Goal: Task Accomplishment & Management: Manage account settings

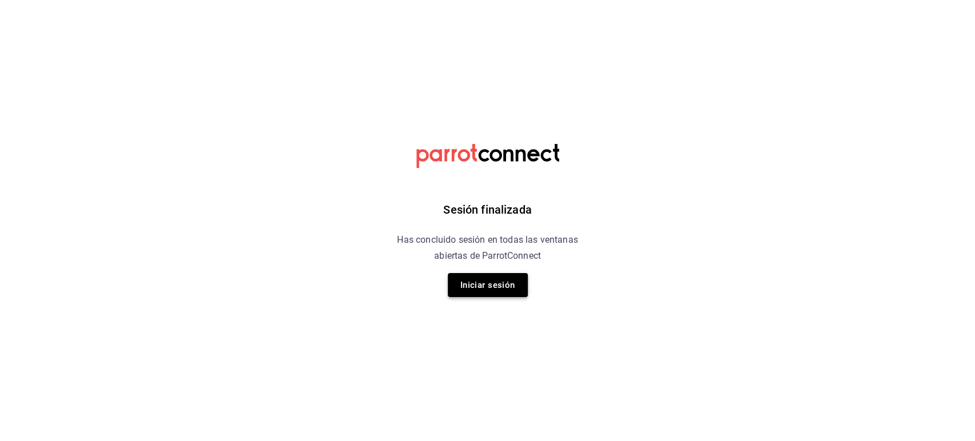
click at [470, 285] on button "Iniciar sesión" at bounding box center [488, 285] width 80 height 24
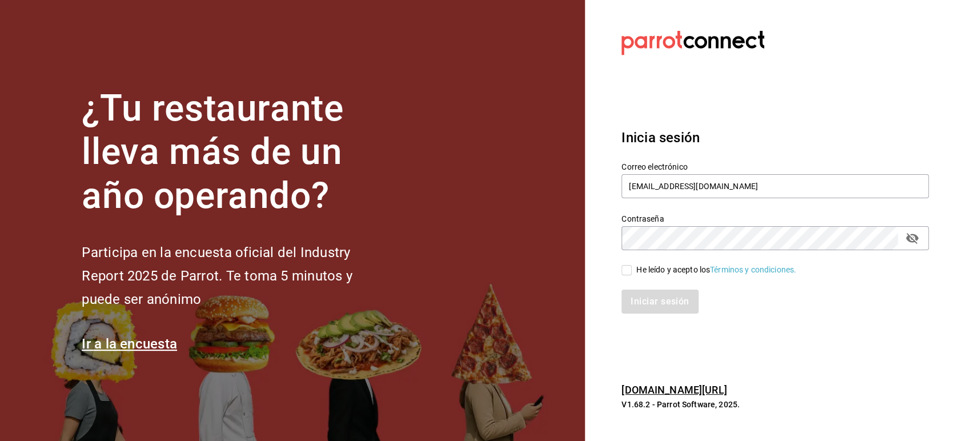
click at [626, 269] on input "He leído y acepto los Términos y condiciones." at bounding box center [627, 270] width 10 height 10
checkbox input "true"
click at [634, 296] on button "Iniciar sesión" at bounding box center [661, 302] width 78 height 24
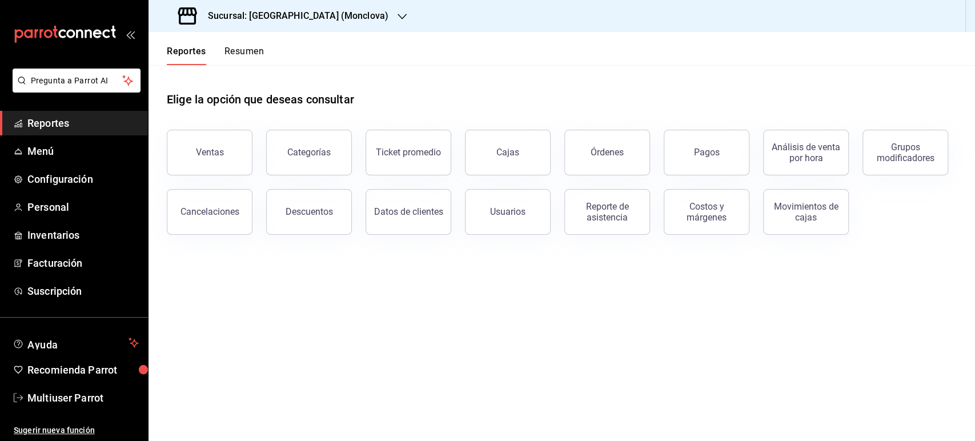
click at [275, 11] on h3 "Sucursal: Napoli (Monclova)" at bounding box center [294, 16] width 190 height 14
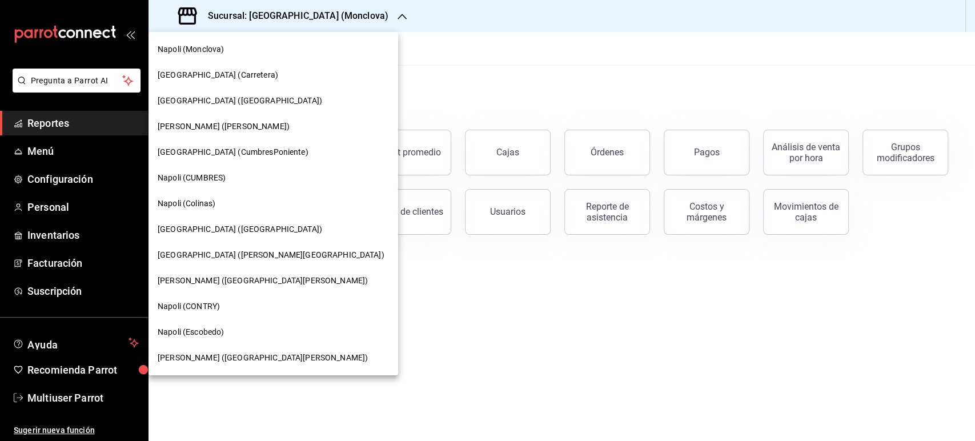
click at [445, 95] on div at bounding box center [487, 220] width 975 height 441
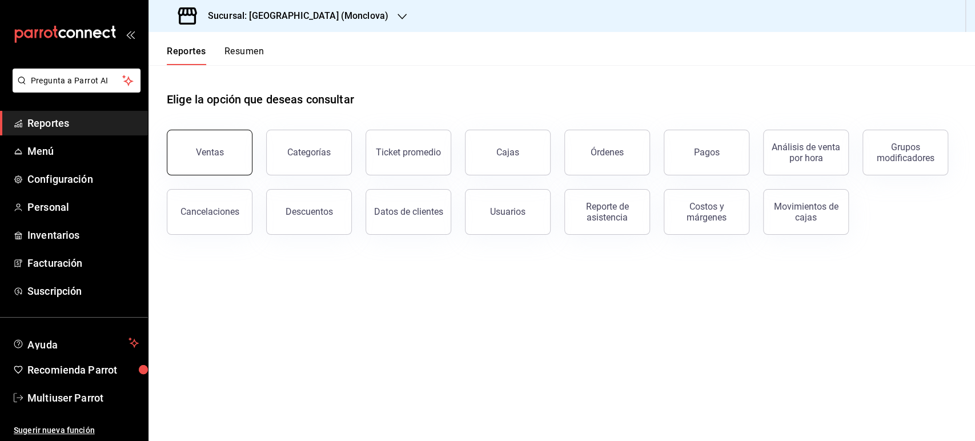
click at [233, 145] on button "Ventas" at bounding box center [210, 153] width 86 height 46
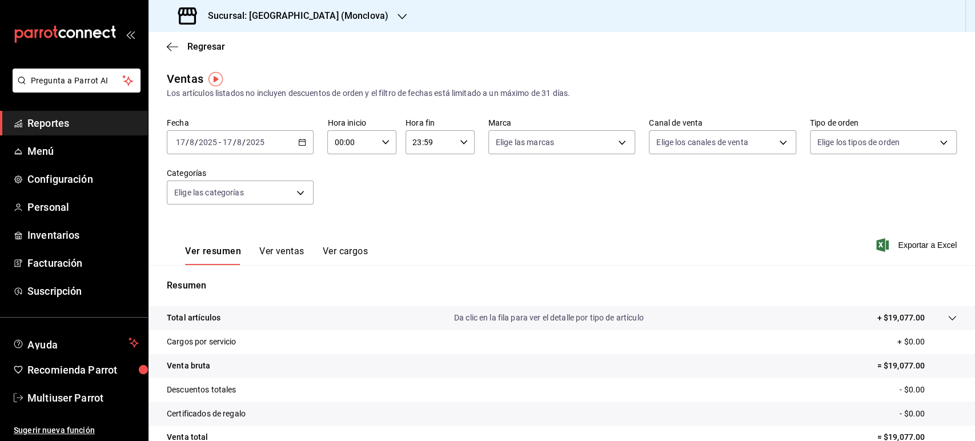
click at [285, 19] on h3 "Sucursal: Napoli (Monclova)" at bounding box center [294, 16] width 190 height 14
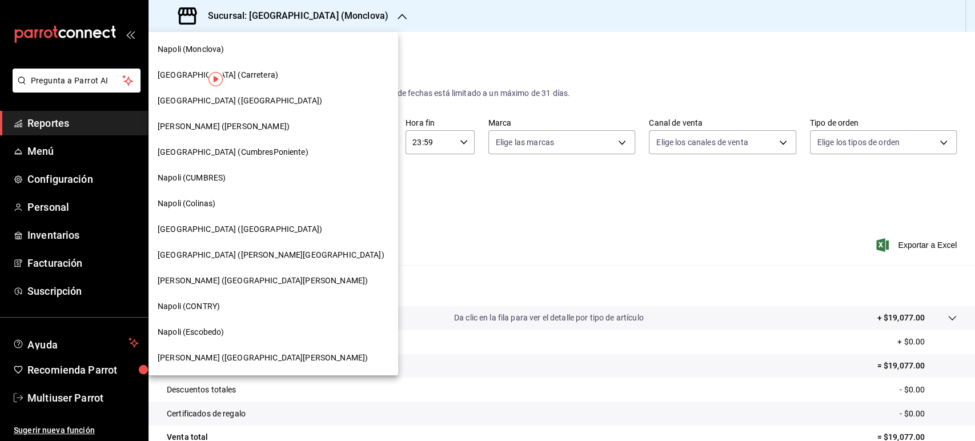
click at [449, 61] on div at bounding box center [487, 220] width 975 height 441
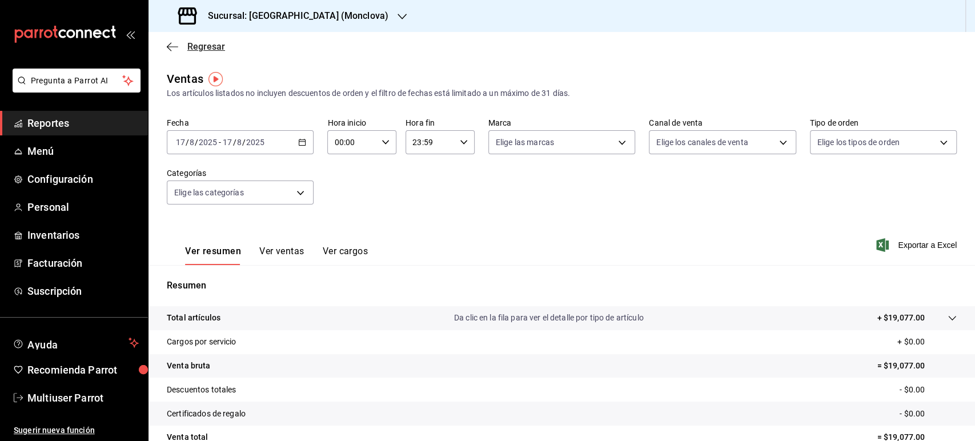
click at [205, 43] on span "Regresar" at bounding box center [206, 46] width 38 height 11
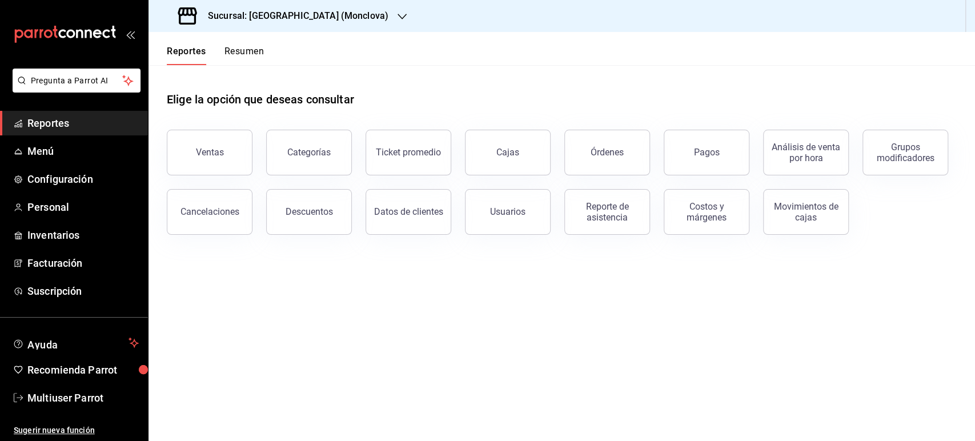
click at [241, 55] on button "Resumen" at bounding box center [244, 55] width 39 height 19
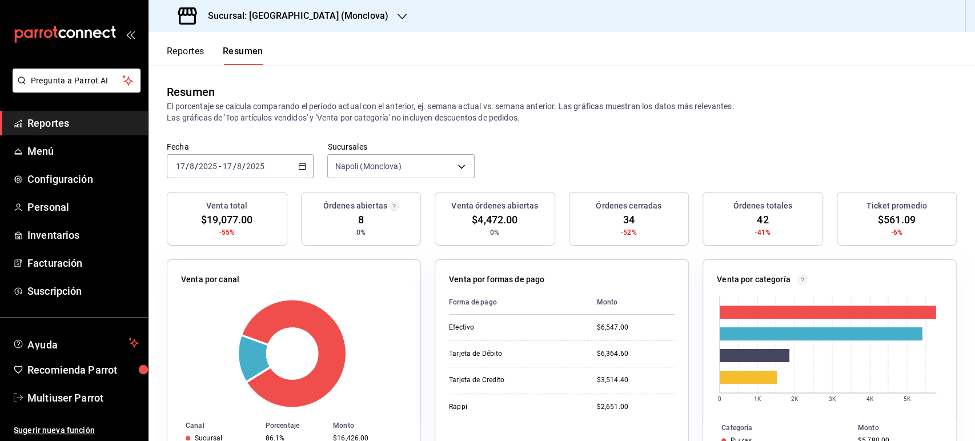
click at [250, 164] on input "2025" at bounding box center [255, 166] width 19 height 9
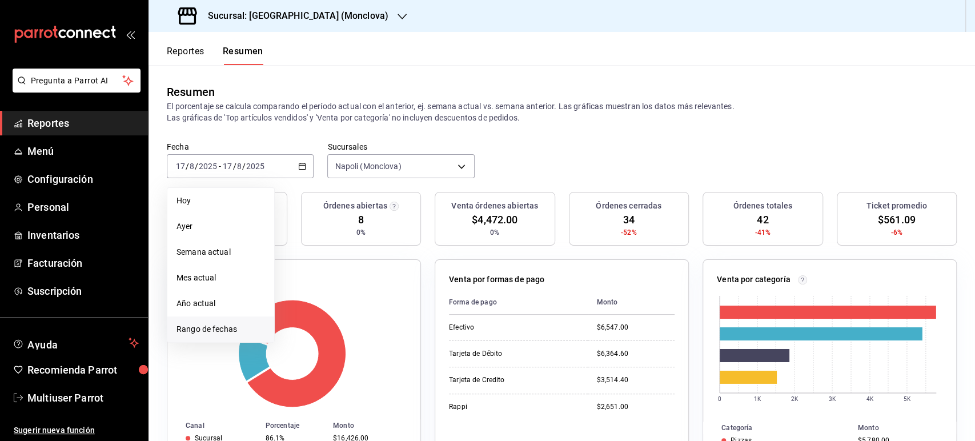
click at [200, 325] on span "Rango de fechas" at bounding box center [221, 329] width 89 height 12
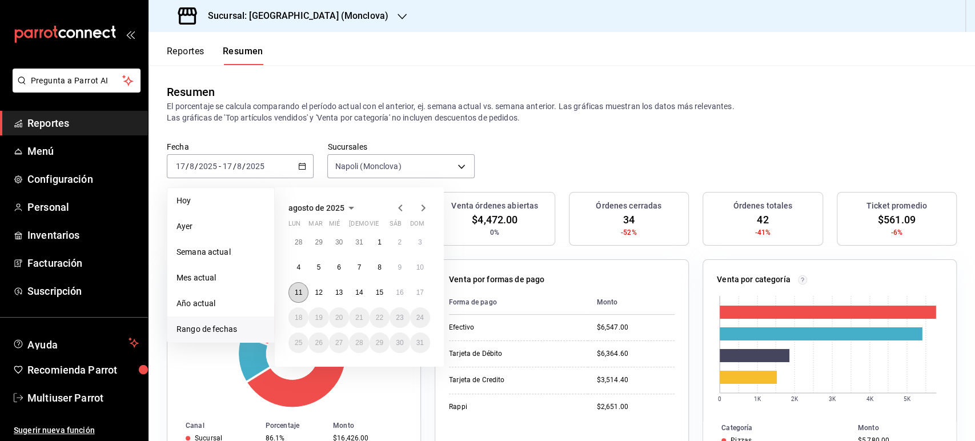
click at [293, 292] on button "11" at bounding box center [299, 292] width 20 height 21
click at [427, 293] on button "17" at bounding box center [420, 292] width 20 height 21
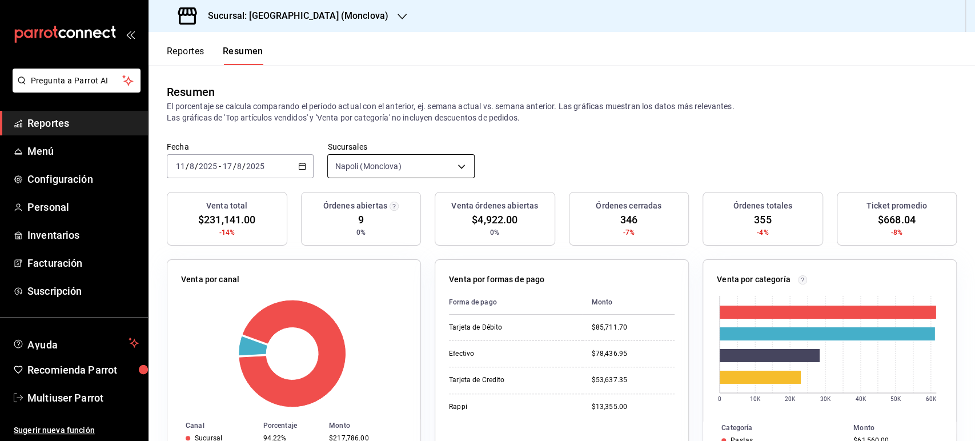
click at [410, 161] on body "Pregunta a Parrot AI Reportes Menú Configuración Personal Inventarios Facturaci…" at bounding box center [487, 220] width 975 height 441
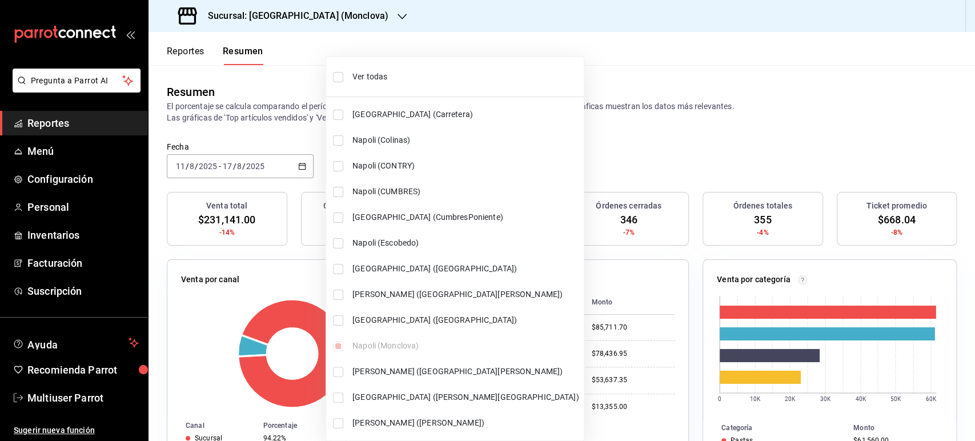
click at [342, 66] on li "Ver todas" at bounding box center [455, 77] width 258 height 30
type input "[object Object],[object Object],[object Object],[object Object],[object Object]…"
checkbox input "true"
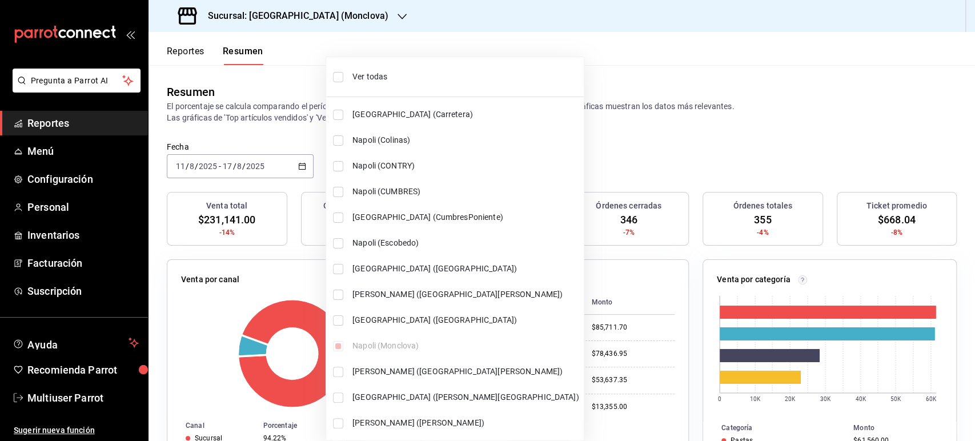
checkbox input "true"
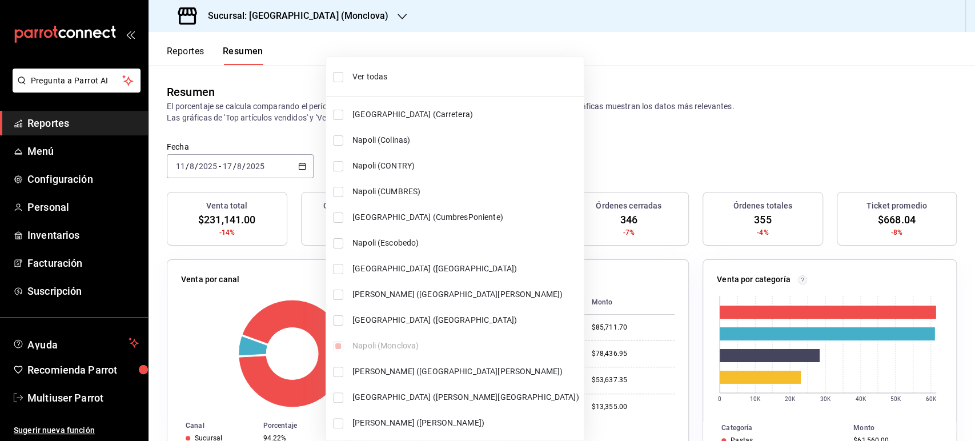
checkbox input "true"
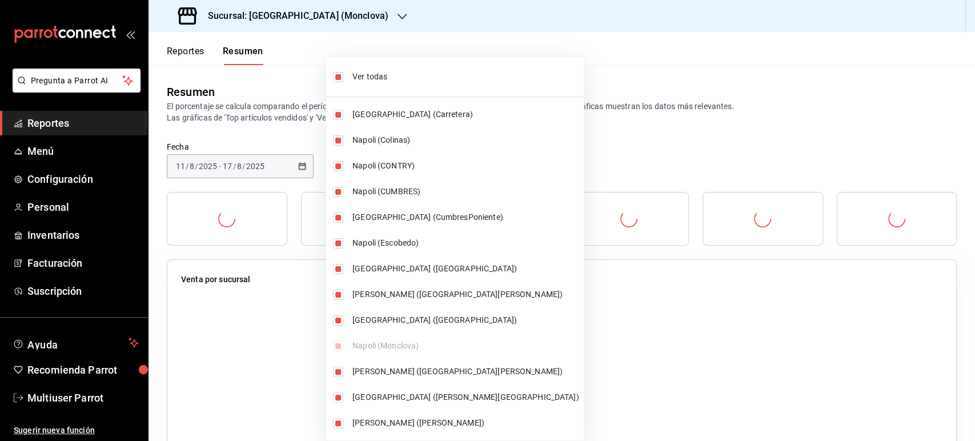
drag, startPoint x: 558, startPoint y: 175, endPoint x: 545, endPoint y: 175, distance: 13.1
click at [545, 175] on div at bounding box center [487, 220] width 975 height 441
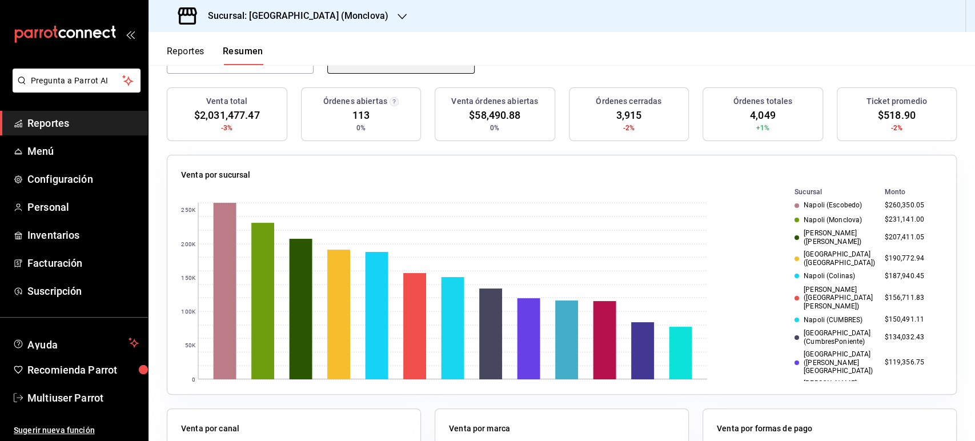
scroll to position [110, 0]
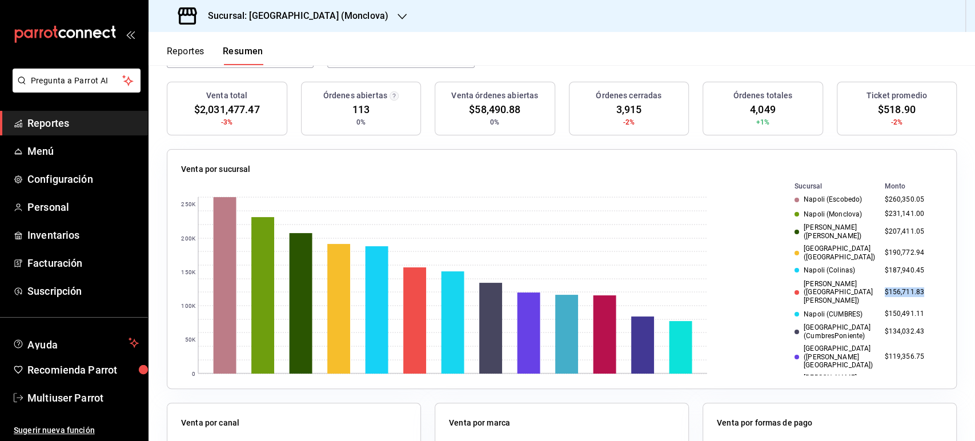
drag, startPoint x: 868, startPoint y: 269, endPoint x: 905, endPoint y: 267, distance: 37.2
click at [905, 278] on td "$156,711.83" at bounding box center [912, 292] width 62 height 29
click at [887, 307] on td "$150,491.11" at bounding box center [912, 314] width 62 height 14
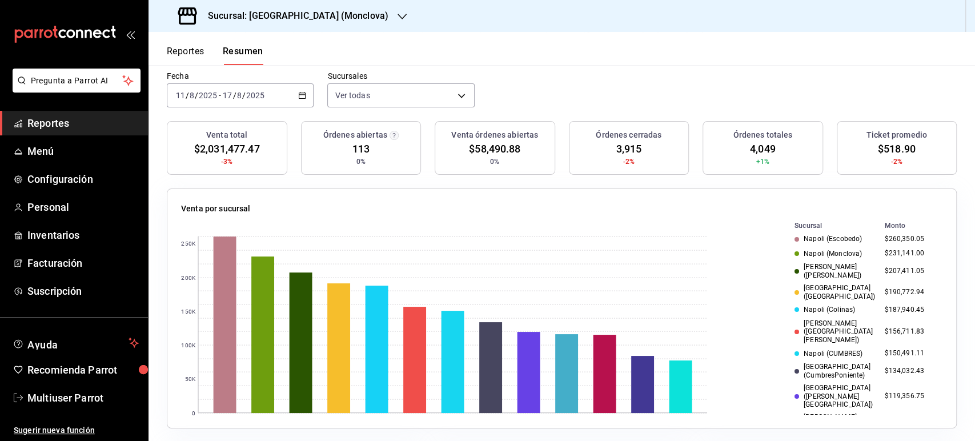
scroll to position [0, 0]
